Goal: Transaction & Acquisition: Purchase product/service

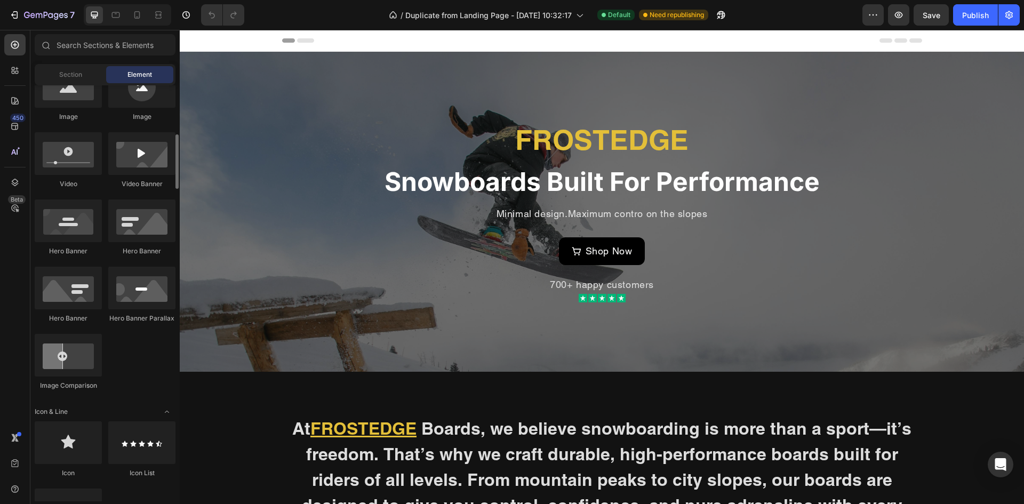
scroll to position [107, 0]
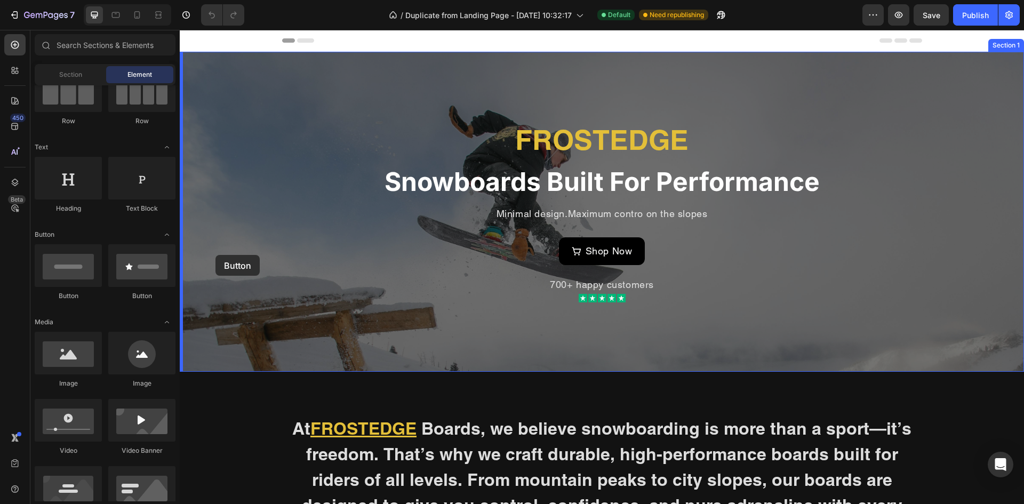
drag, startPoint x: 264, startPoint y: 294, endPoint x: 216, endPoint y: 255, distance: 62.2
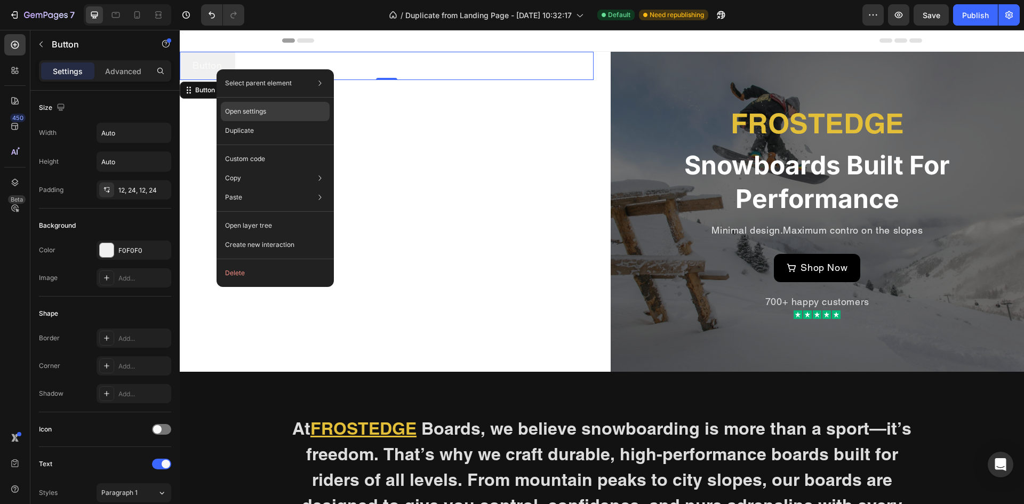
click at [244, 107] on p "Open settings" at bounding box center [245, 112] width 41 height 10
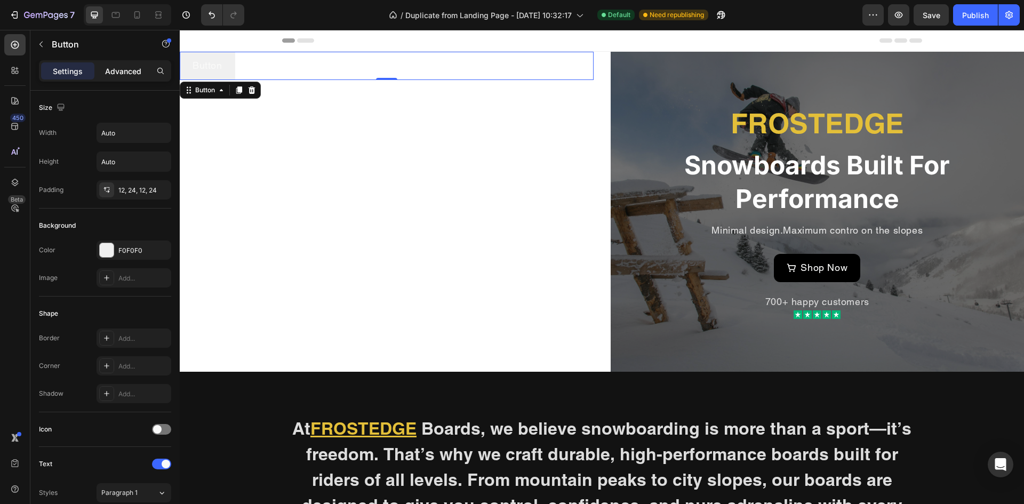
click at [117, 66] on p "Advanced" at bounding box center [123, 71] width 36 height 11
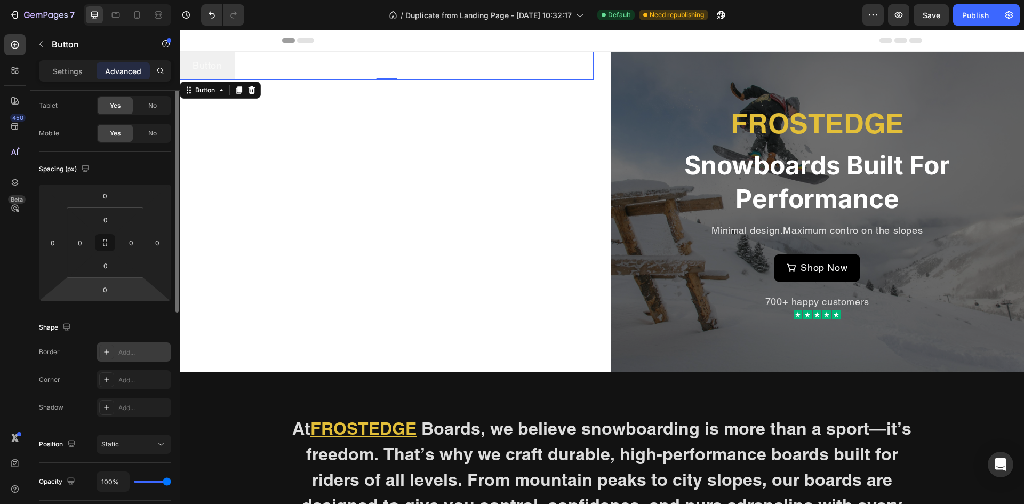
scroll to position [0, 0]
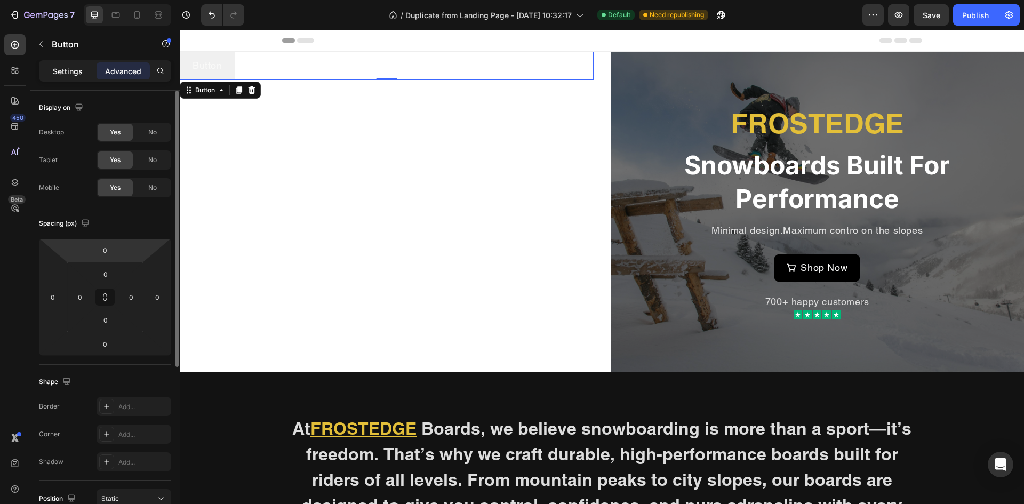
click at [71, 66] on p "Settings" at bounding box center [68, 71] width 30 height 11
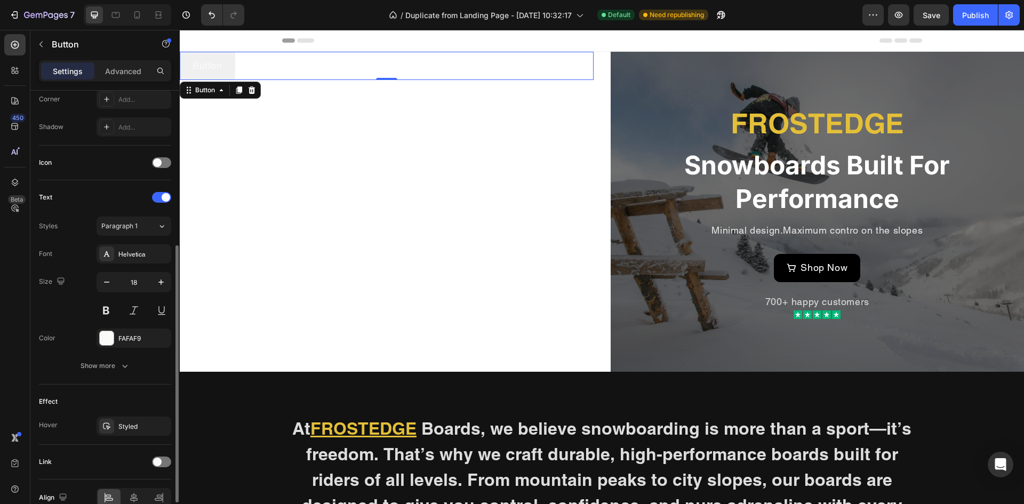
scroll to position [321, 0]
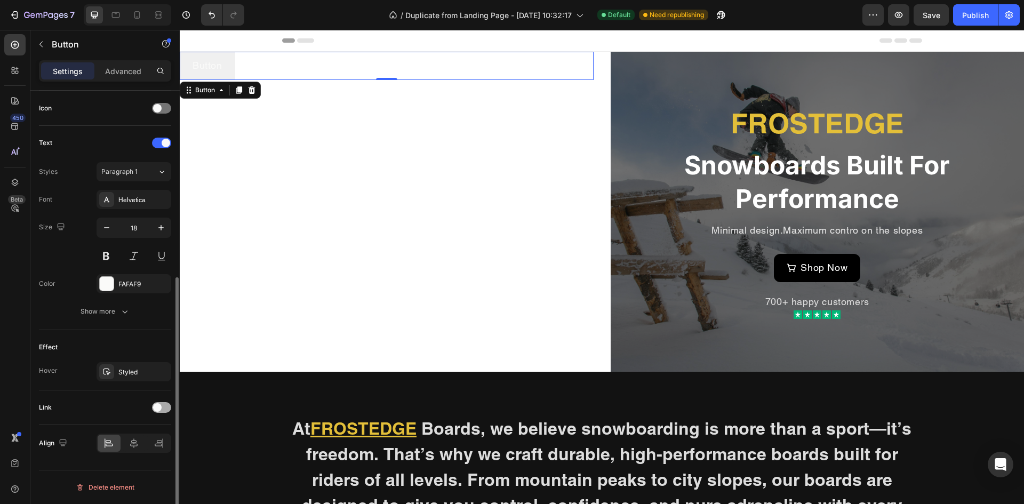
click at [161, 407] on span at bounding box center [157, 407] width 9 height 9
click at [140, 435] on div "Open page" at bounding box center [128, 434] width 54 height 10
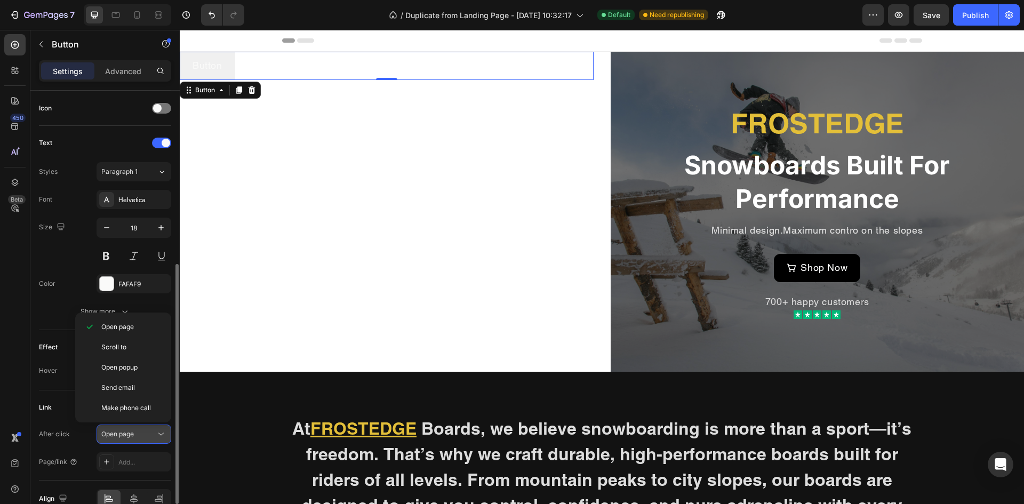
click at [140, 435] on div "Open page" at bounding box center [128, 434] width 54 height 10
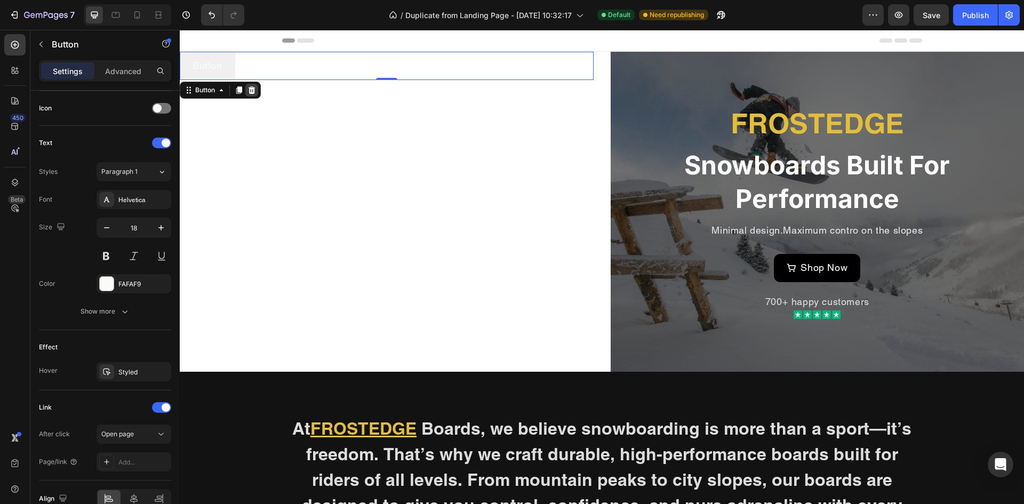
click at [251, 92] on icon at bounding box center [252, 89] width 7 height 7
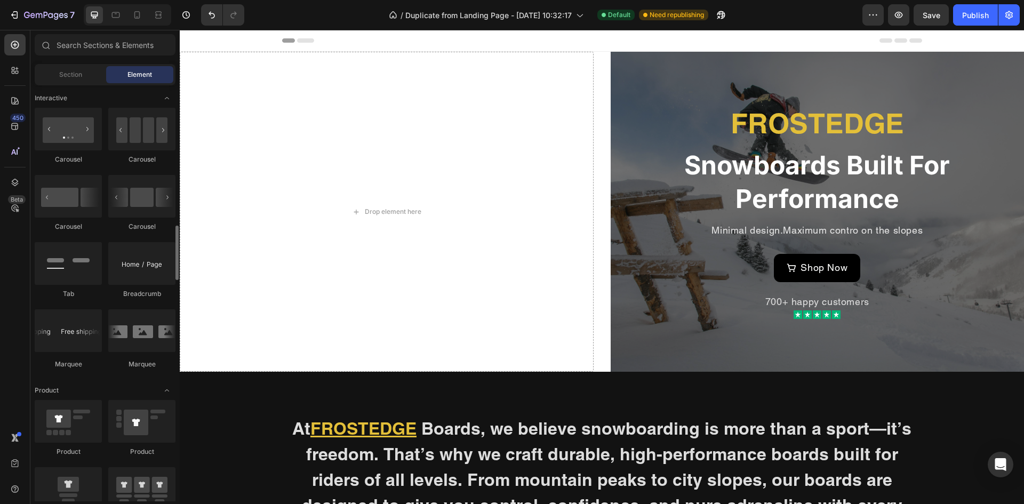
scroll to position [1227, 0]
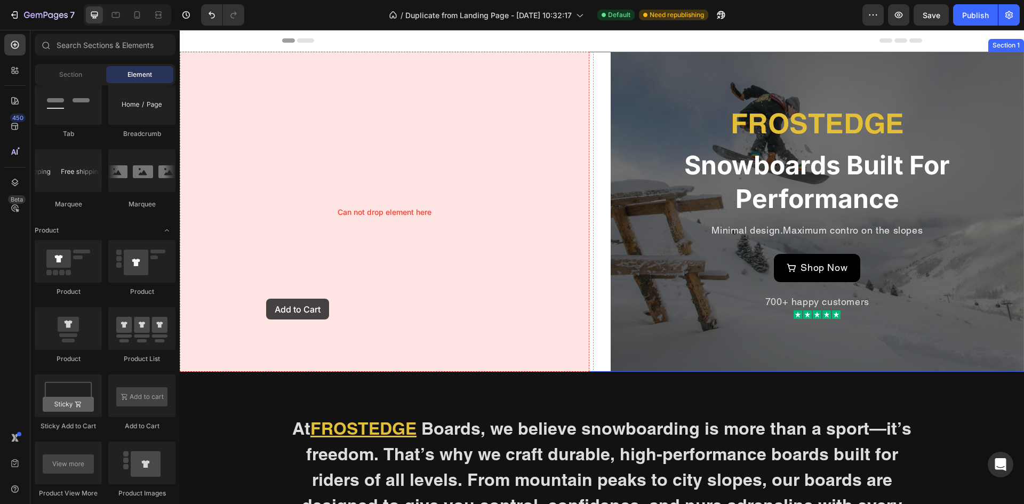
drag, startPoint x: 319, startPoint y: 420, endPoint x: 266, endPoint y: 299, distance: 132.1
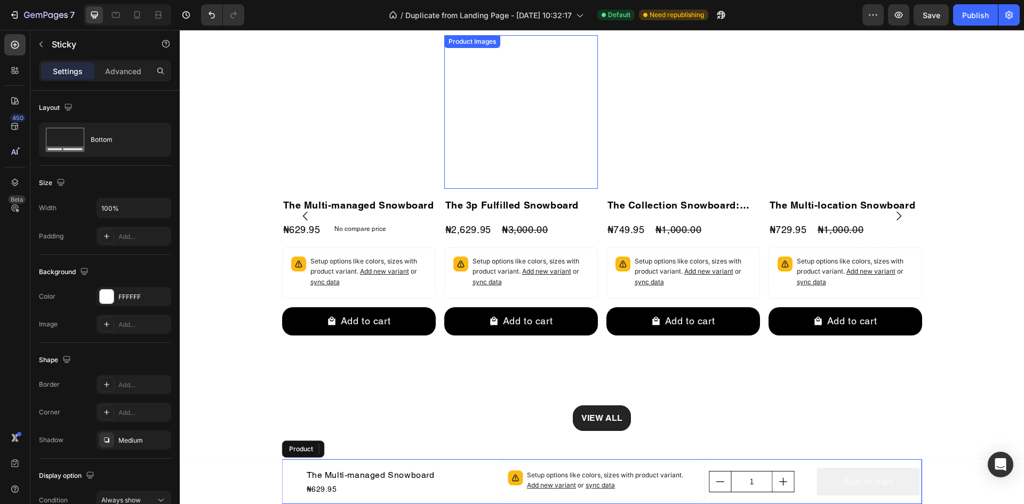
scroll to position [1334, 0]
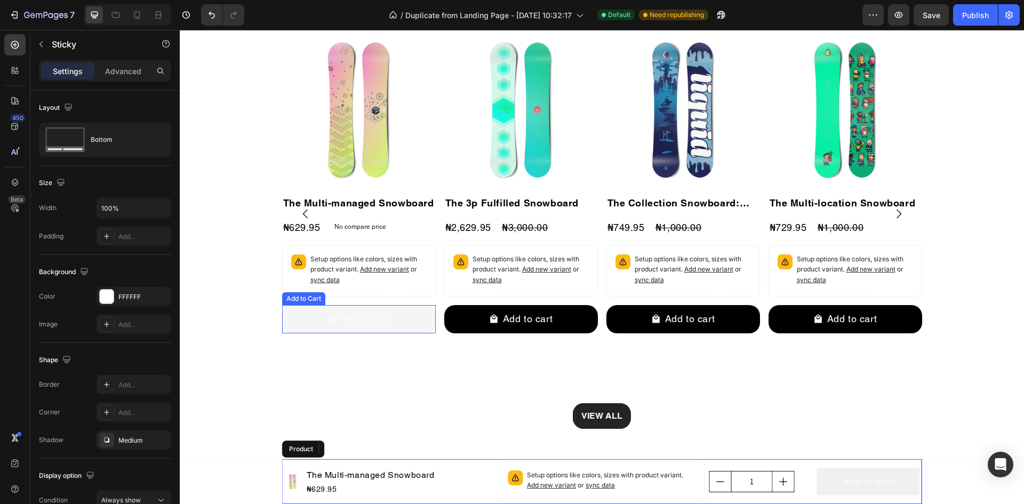
click at [403, 328] on button "Add to cart" at bounding box center [359, 319] width 154 height 28
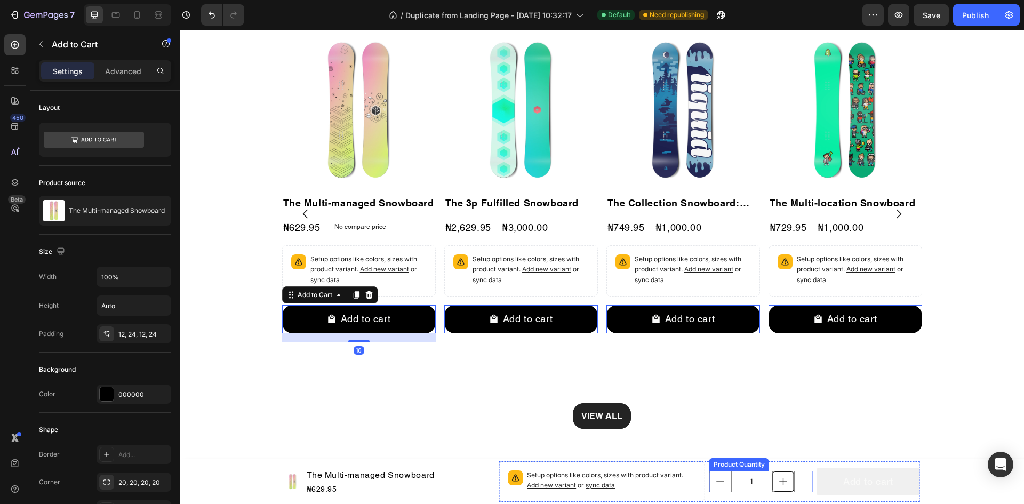
click at [780, 483] on icon "increment" at bounding box center [783, 481] width 11 height 11
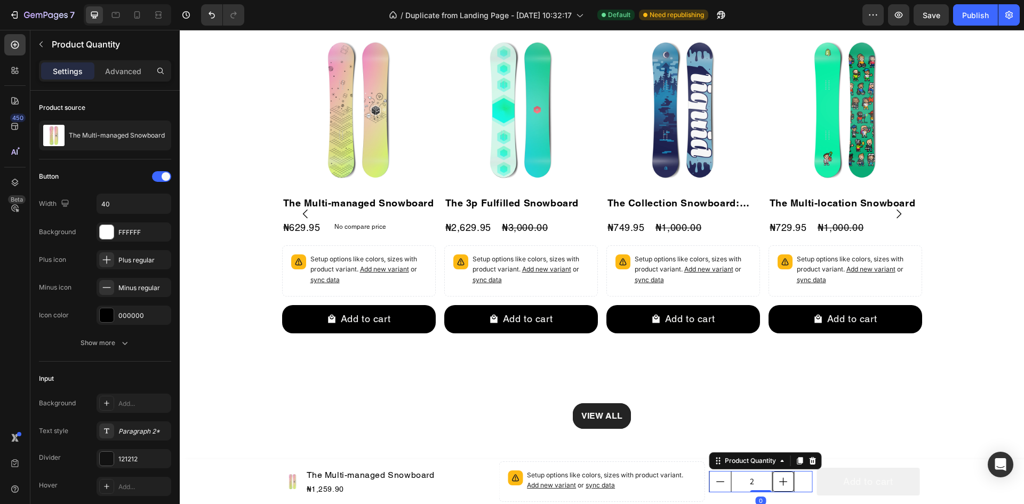
click at [780, 483] on icon "increment" at bounding box center [783, 481] width 11 height 11
type input "3"
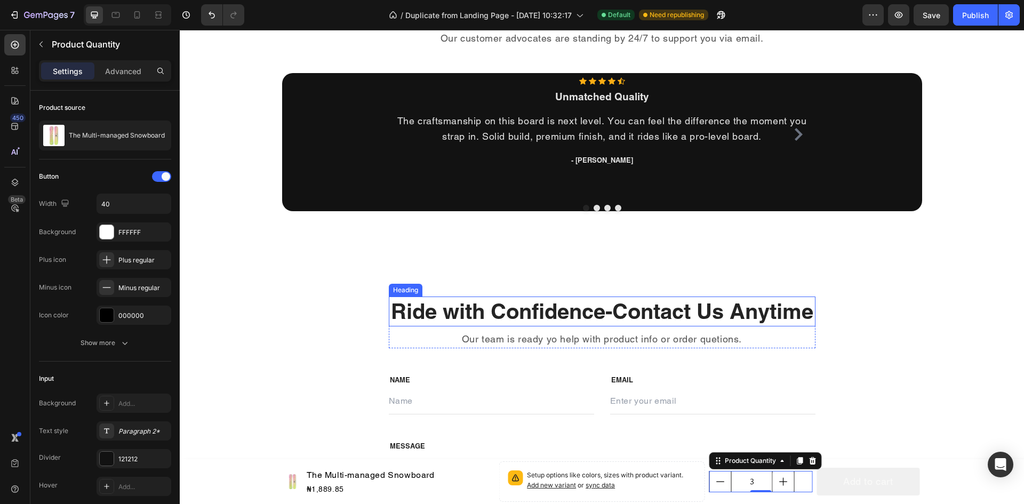
scroll to position [1761, 0]
